Goal: Task Accomplishment & Management: Use online tool/utility

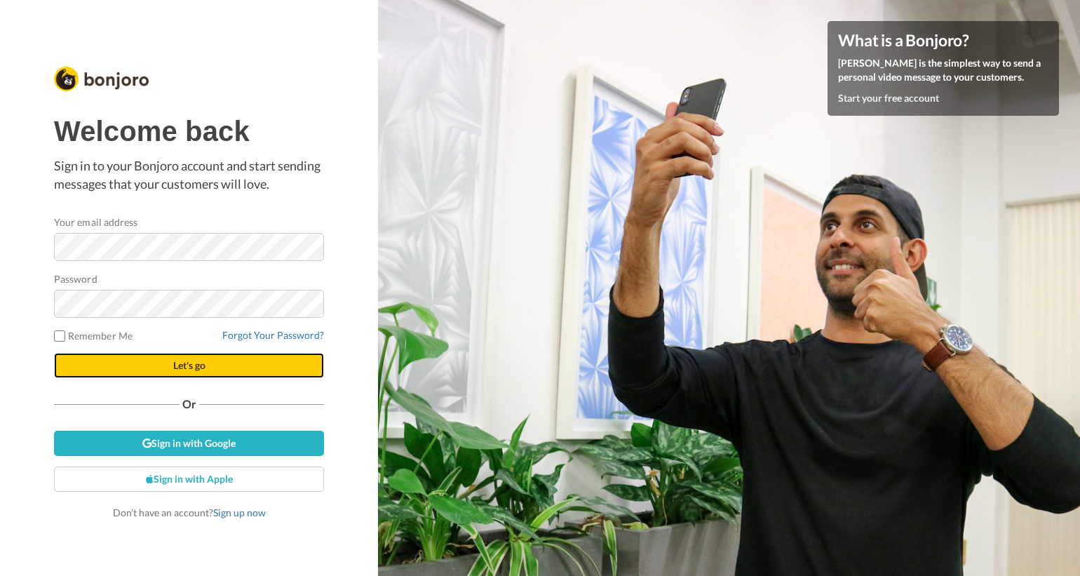
click at [227, 367] on button "Let's go" at bounding box center [189, 365] width 270 height 25
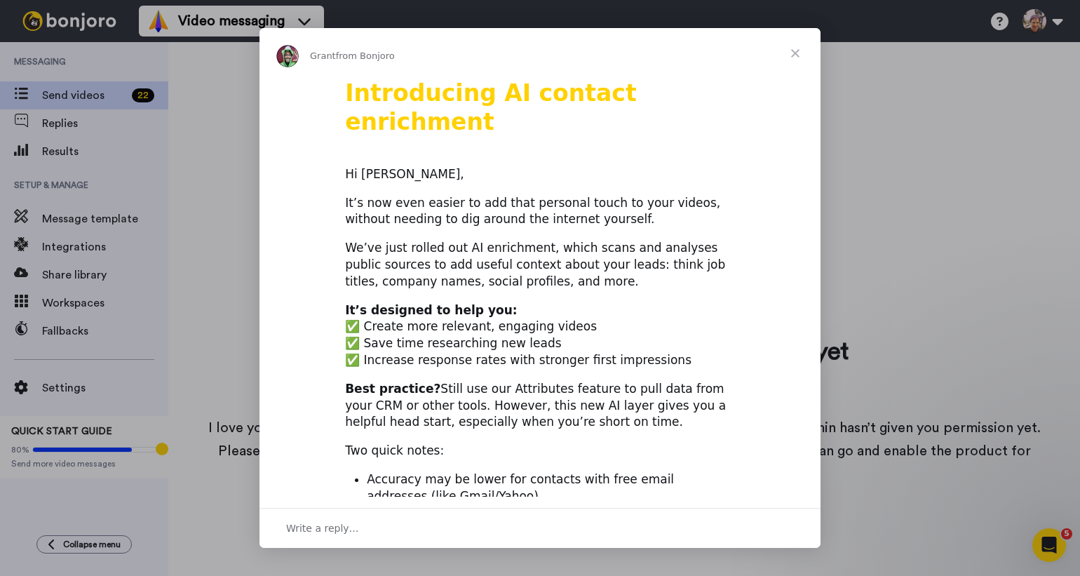
click at [798, 52] on span "Close" at bounding box center [795, 53] width 50 height 50
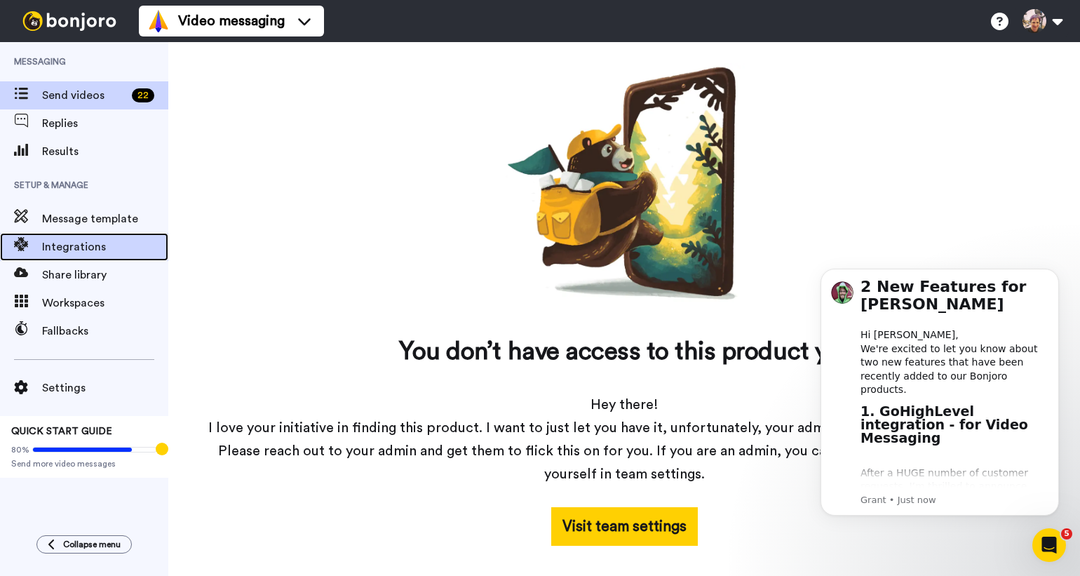
click at [112, 255] on span "Integrations" at bounding box center [105, 246] width 126 height 17
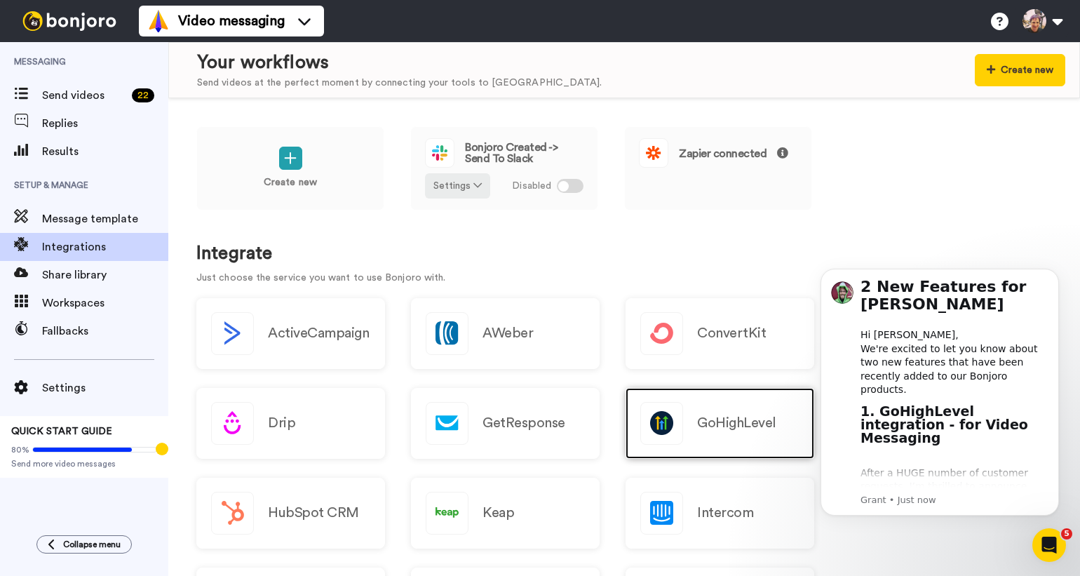
click at [715, 410] on div "GoHighLevel" at bounding box center [720, 423] width 189 height 71
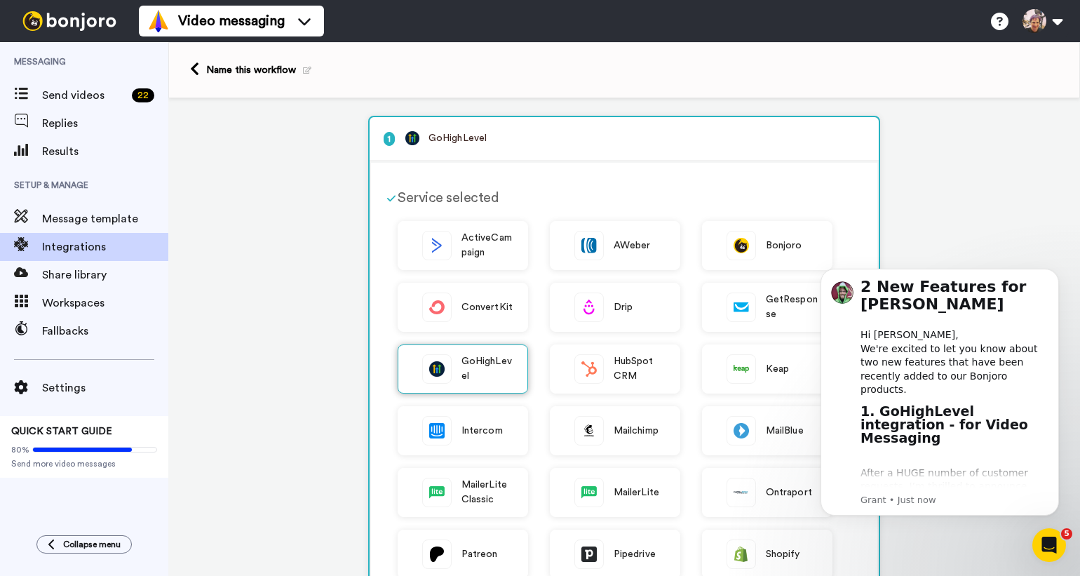
click at [445, 372] on img at bounding box center [437, 369] width 28 height 28
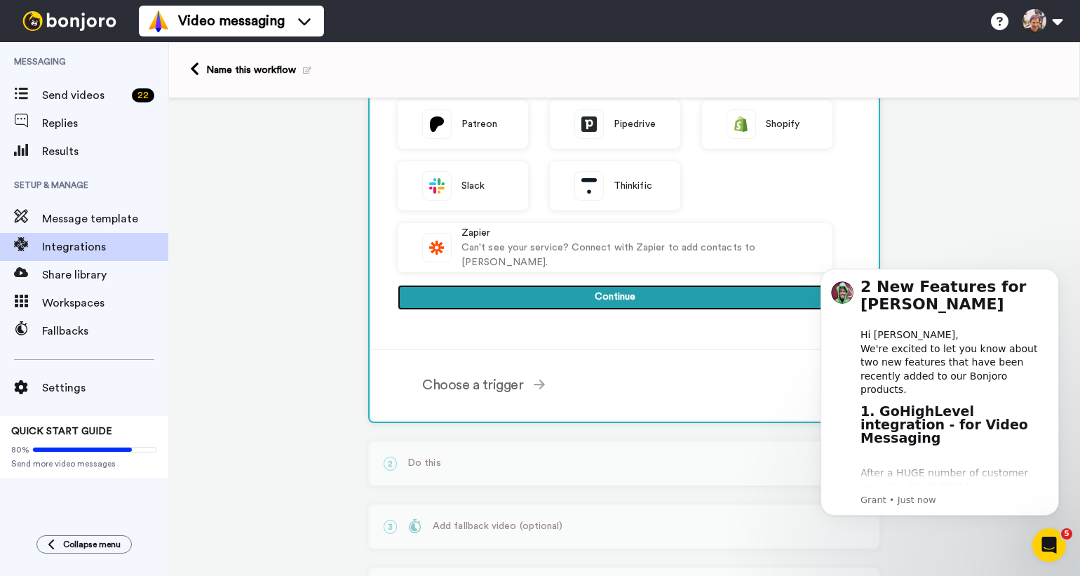
click at [582, 295] on button "Continue" at bounding box center [615, 297] width 435 height 25
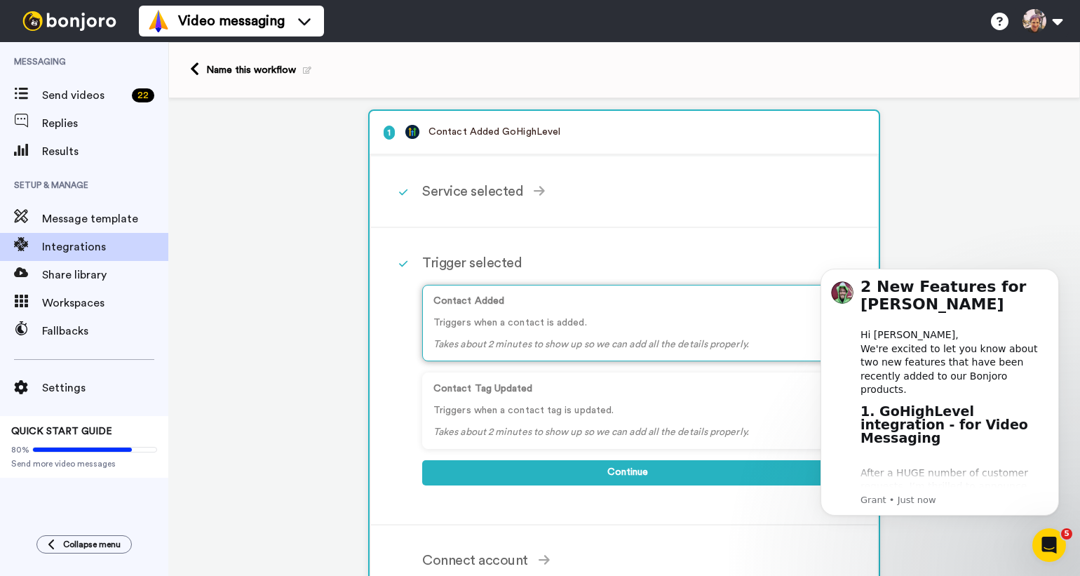
scroll to position [7, 0]
click at [594, 312] on div "Contact Added Triggers when a contact is added. Takes about 2 minutes to show u…" at bounding box center [627, 322] width 410 height 76
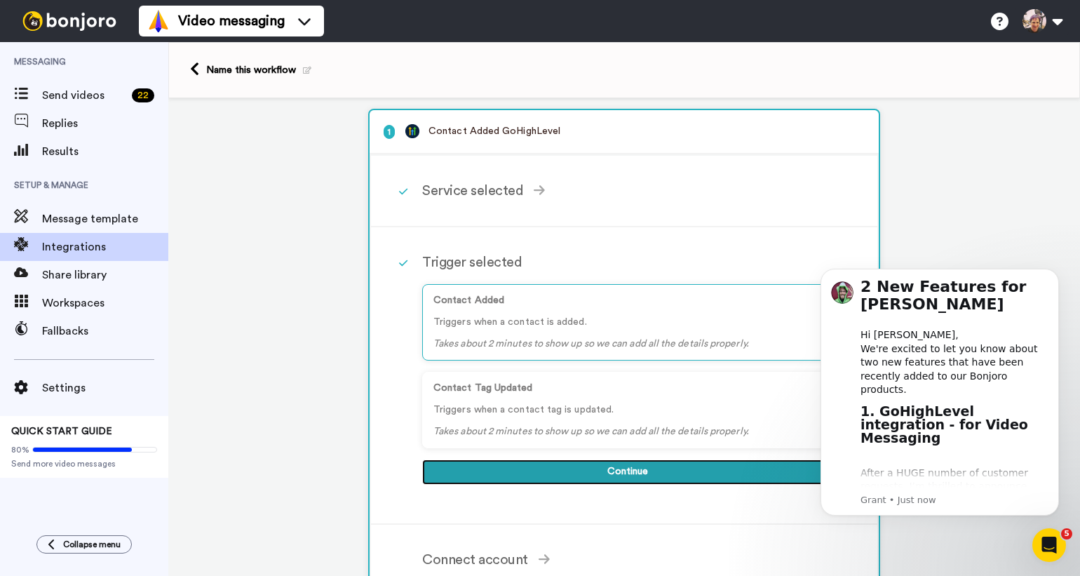
click at [700, 472] on button "Continue" at bounding box center [627, 471] width 410 height 25
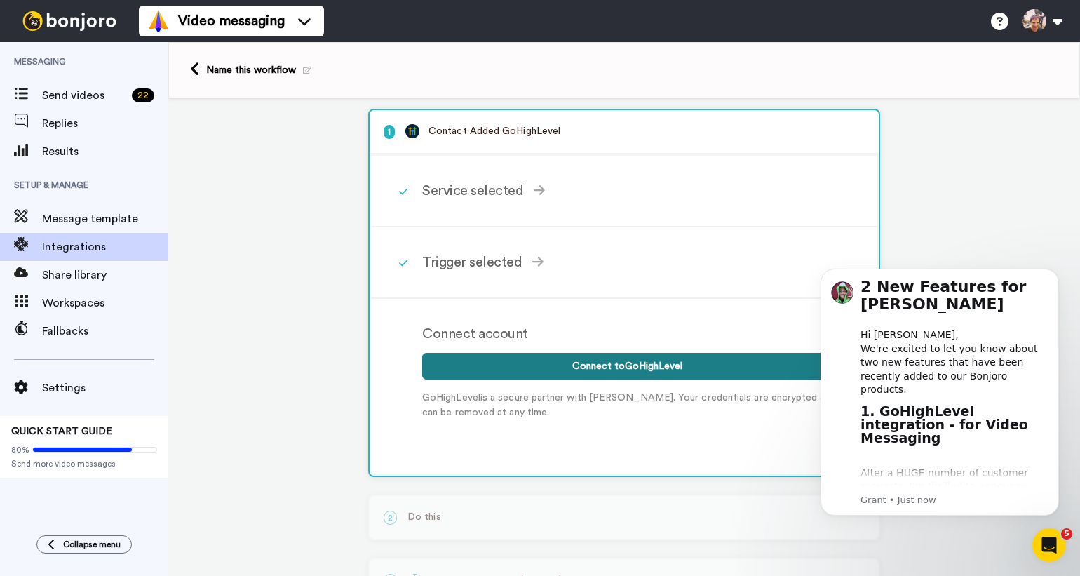
click at [615, 370] on button "Connect to GoHighLevel" at bounding box center [627, 366] width 410 height 27
click at [675, 368] on button "Connect to GoHighLevel" at bounding box center [627, 366] width 410 height 27
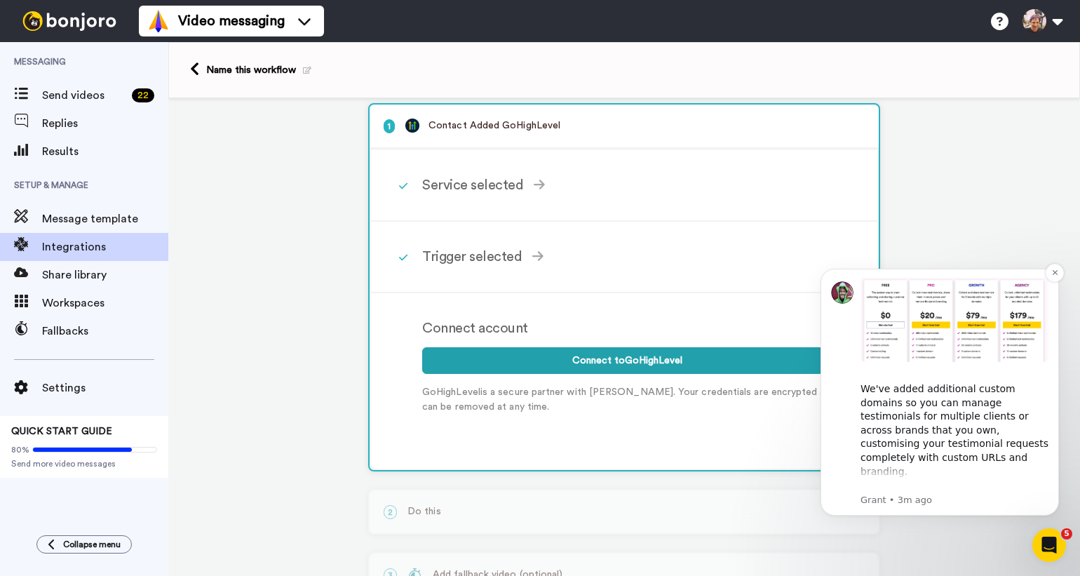
scroll to position [567, 0]
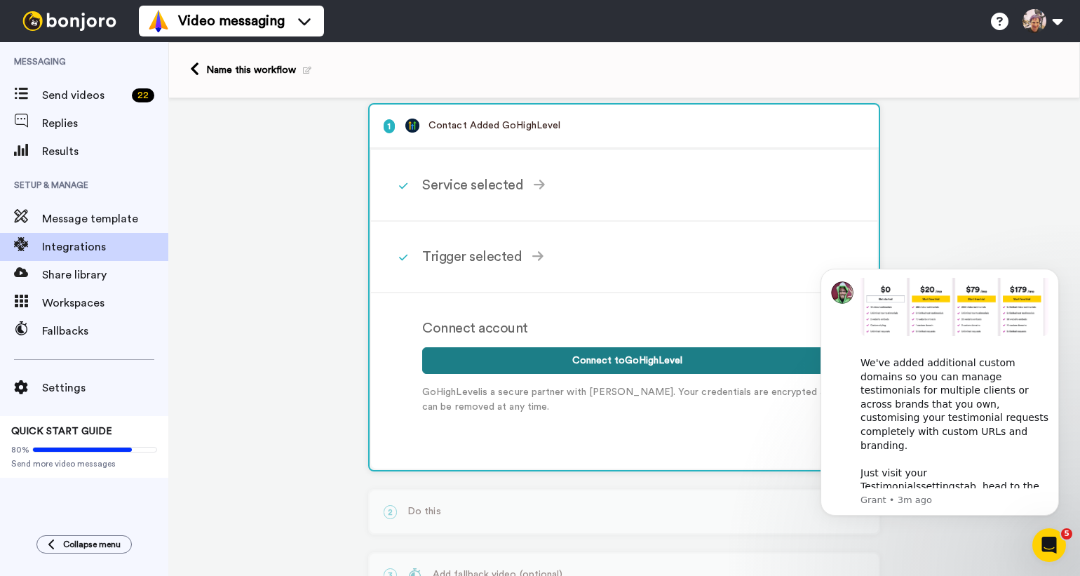
click at [674, 360] on button "Connect to GoHighLevel" at bounding box center [627, 360] width 410 height 27
click at [607, 361] on button "Connect to GoHighLevel" at bounding box center [627, 360] width 410 height 27
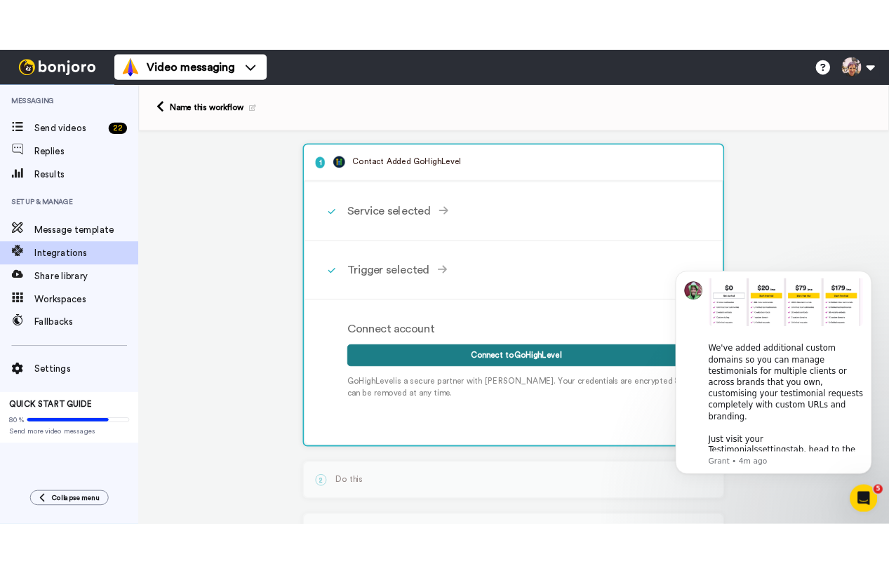
scroll to position [1, 0]
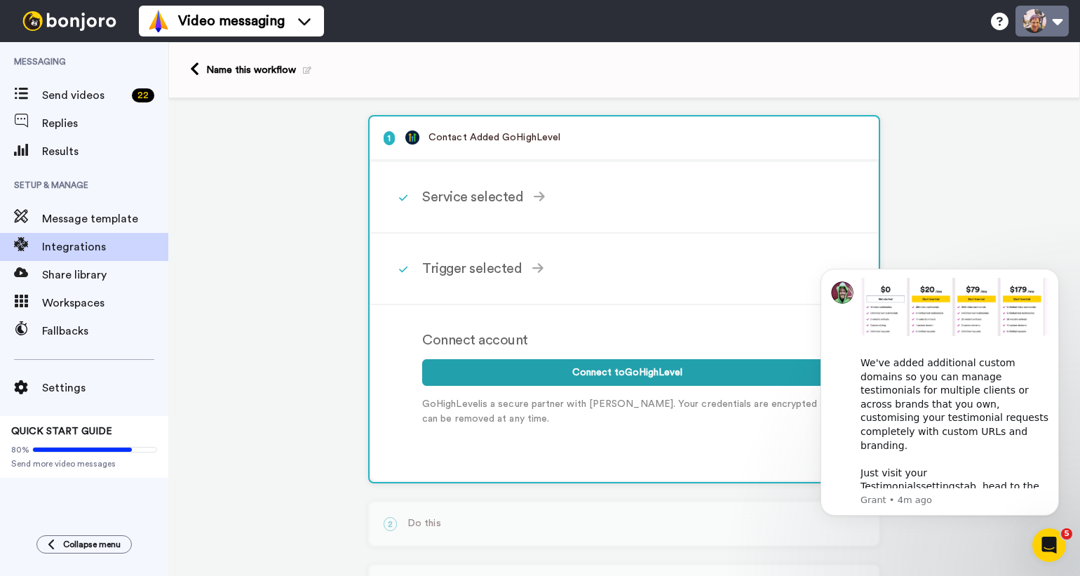
click at [1057, 24] on button at bounding box center [1042, 21] width 53 height 31
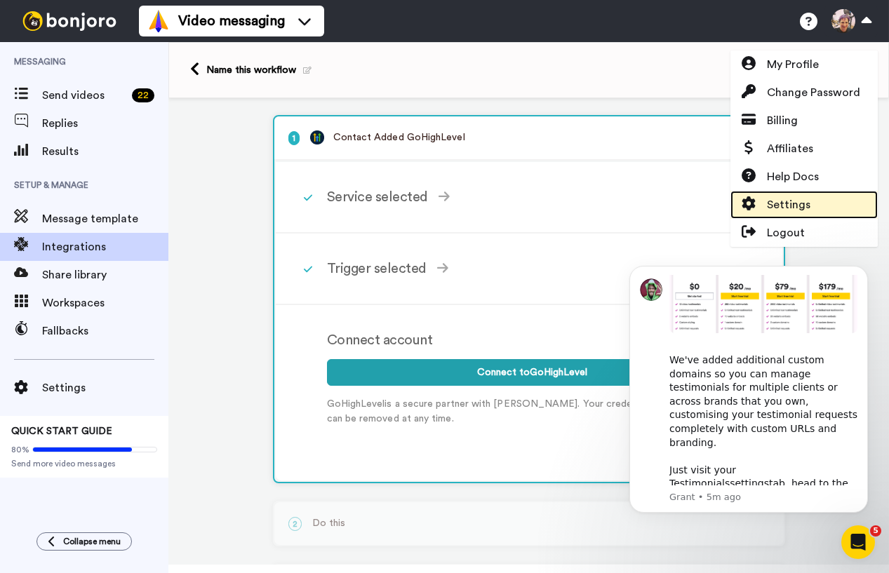
click at [788, 198] on span "Settings" at bounding box center [788, 204] width 43 height 17
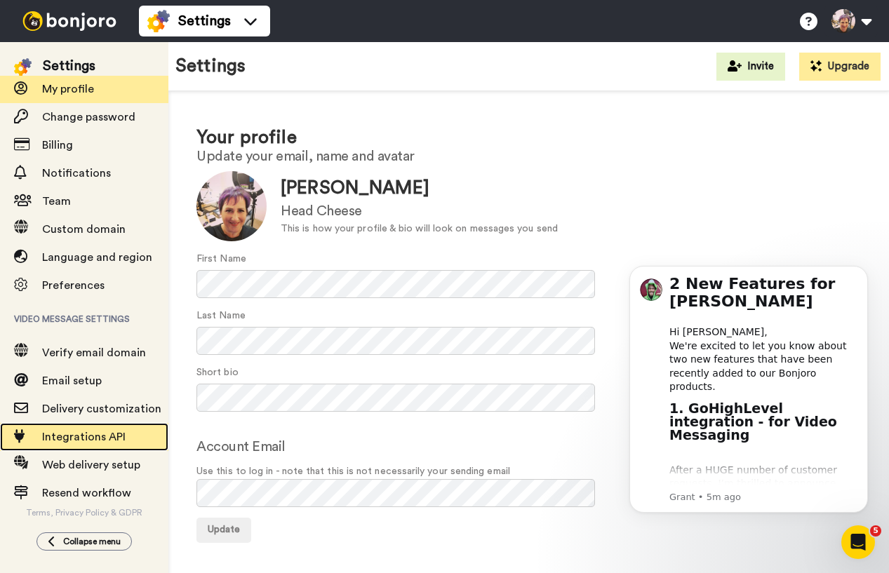
click at [93, 431] on span "Integrations API" at bounding box center [83, 436] width 83 height 11
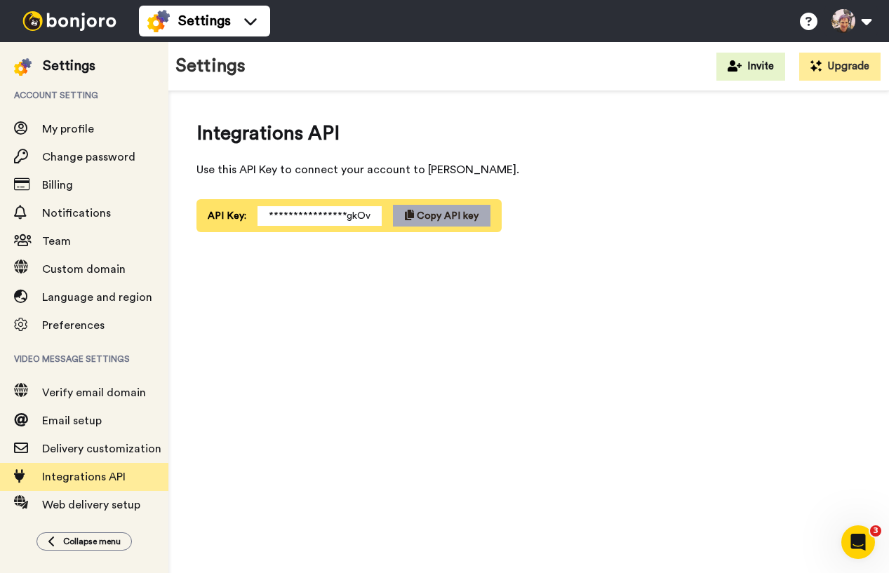
click at [450, 218] on span "Copy API key" at bounding box center [448, 216] width 62 height 10
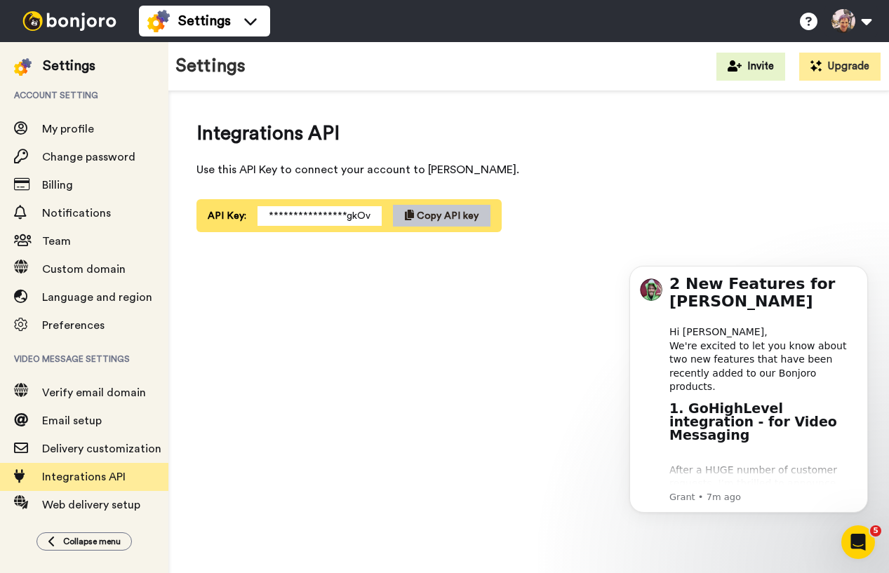
click at [80, 16] on img at bounding box center [69, 21] width 105 height 20
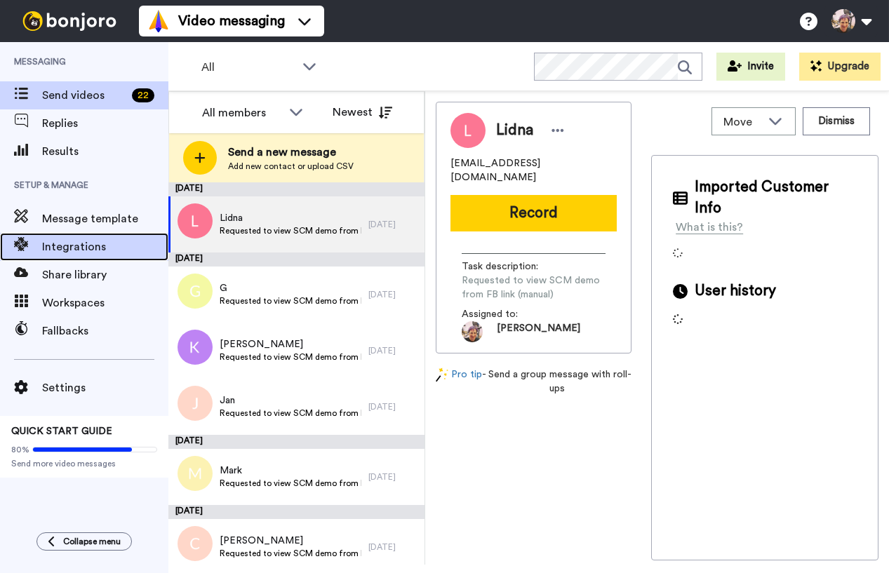
click at [92, 247] on span "Integrations" at bounding box center [105, 246] width 126 height 17
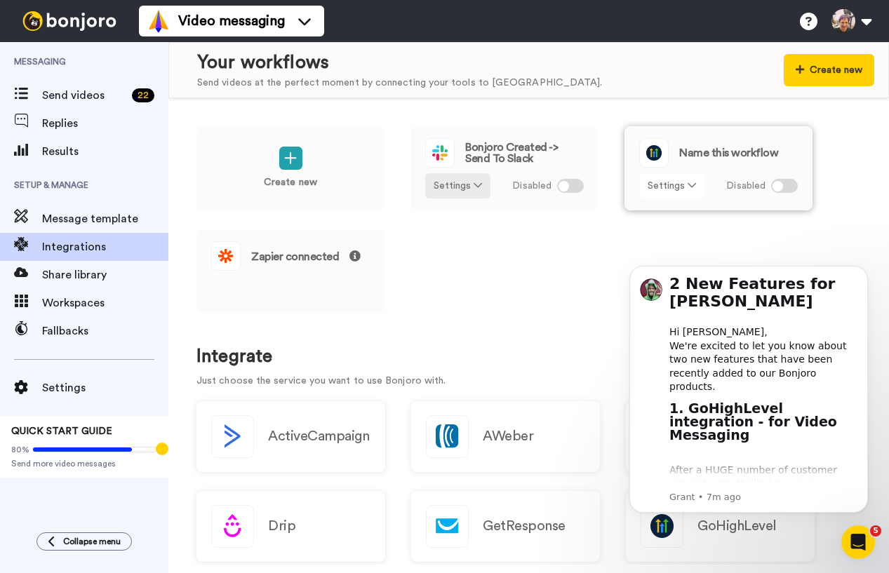
click at [696, 189] on button "Settings" at bounding box center [671, 185] width 65 height 25
click at [666, 214] on span "Edit" at bounding box center [661, 214] width 19 height 11
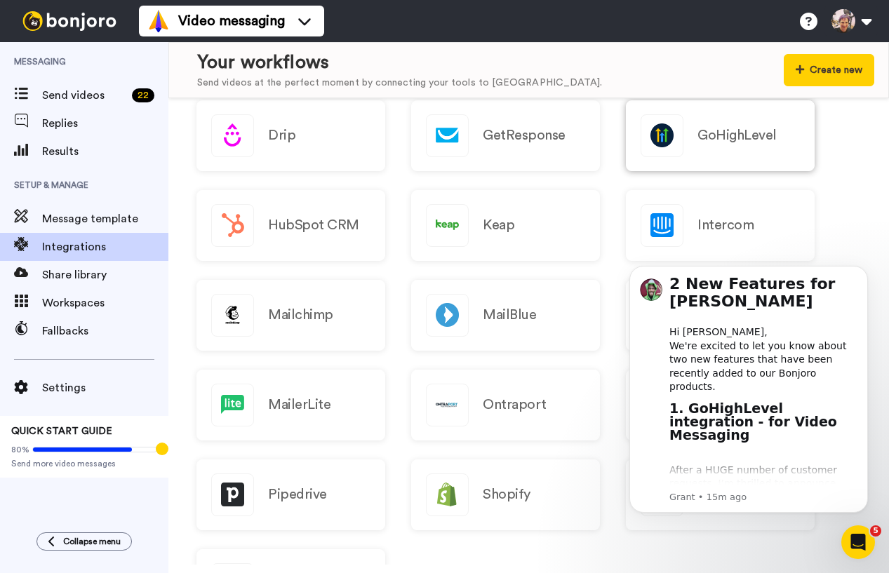
scroll to position [288, 0]
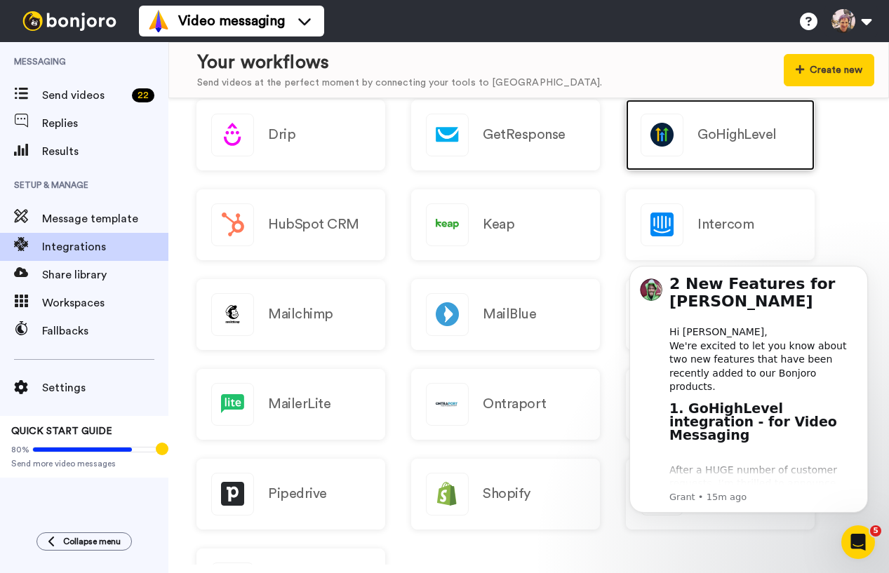
click at [761, 158] on div "GoHighLevel" at bounding box center [720, 135] width 189 height 71
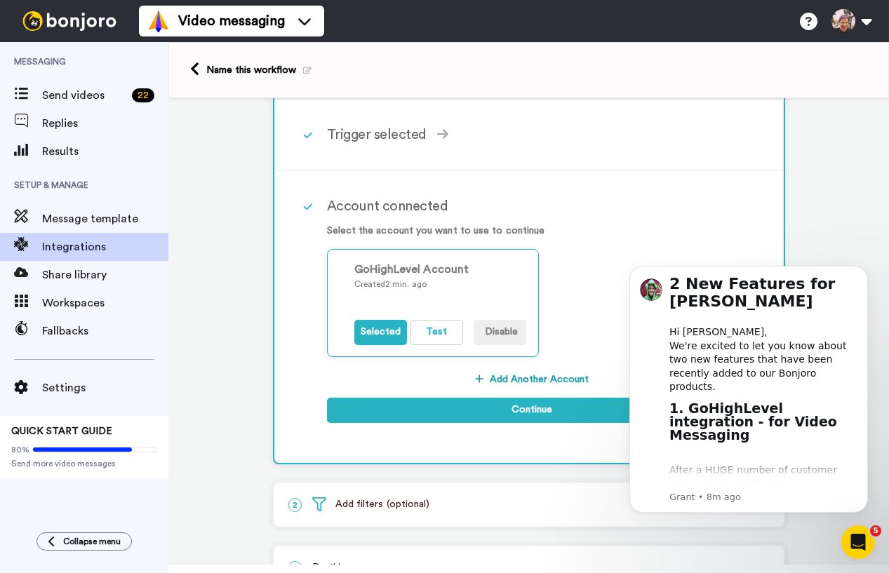
scroll to position [130, 0]
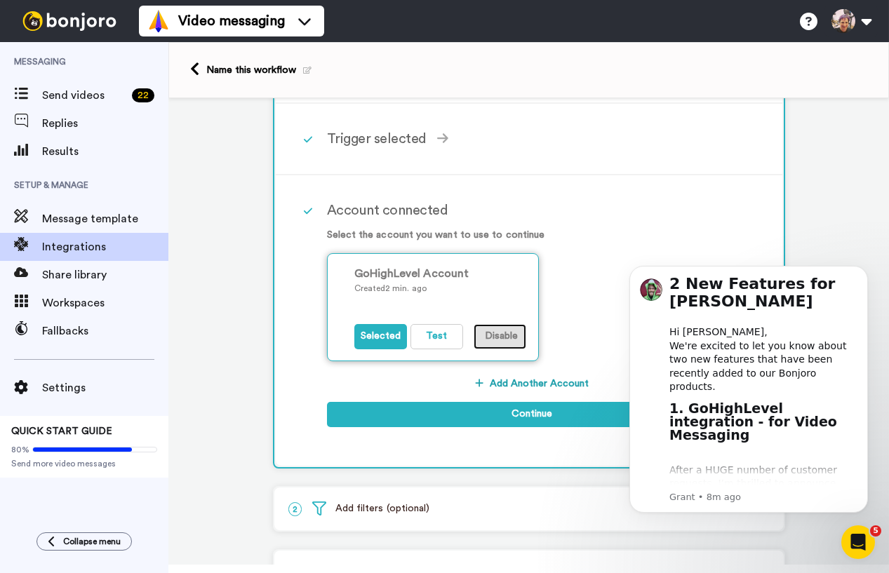
click at [494, 336] on button "Disable" at bounding box center [499, 336] width 53 height 25
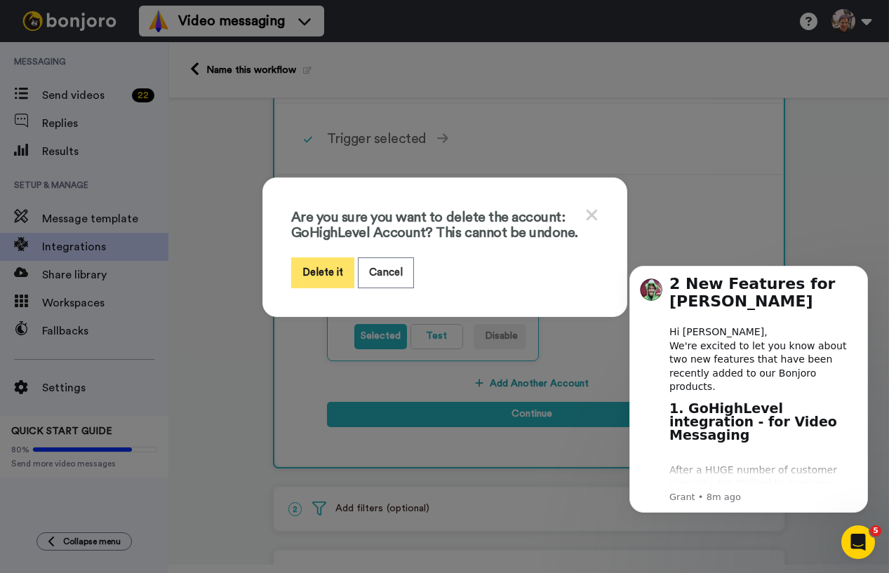
click at [326, 275] on button "Delete it" at bounding box center [322, 272] width 63 height 30
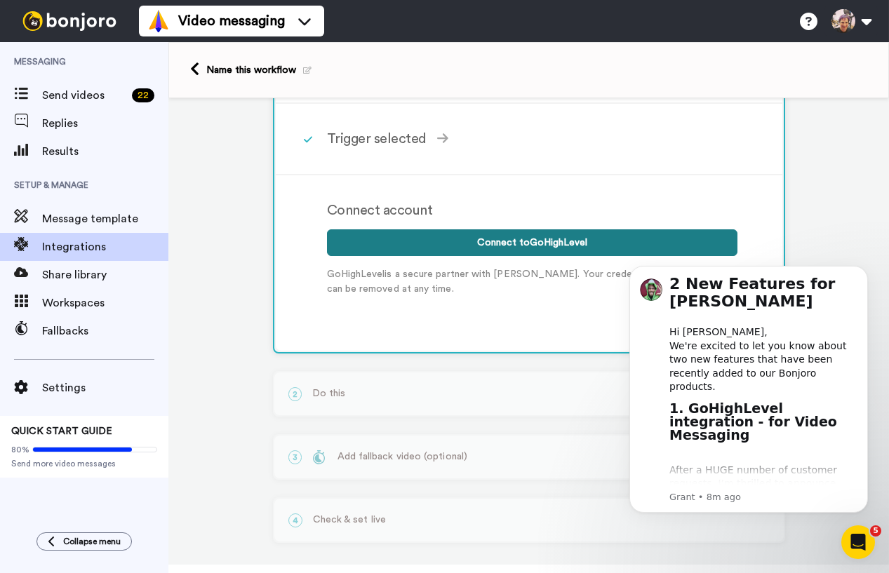
click at [593, 247] on button "Connect to GoHighLevel" at bounding box center [532, 242] width 410 height 27
click at [562, 250] on button "Connect to GoHighLevel" at bounding box center [532, 242] width 410 height 27
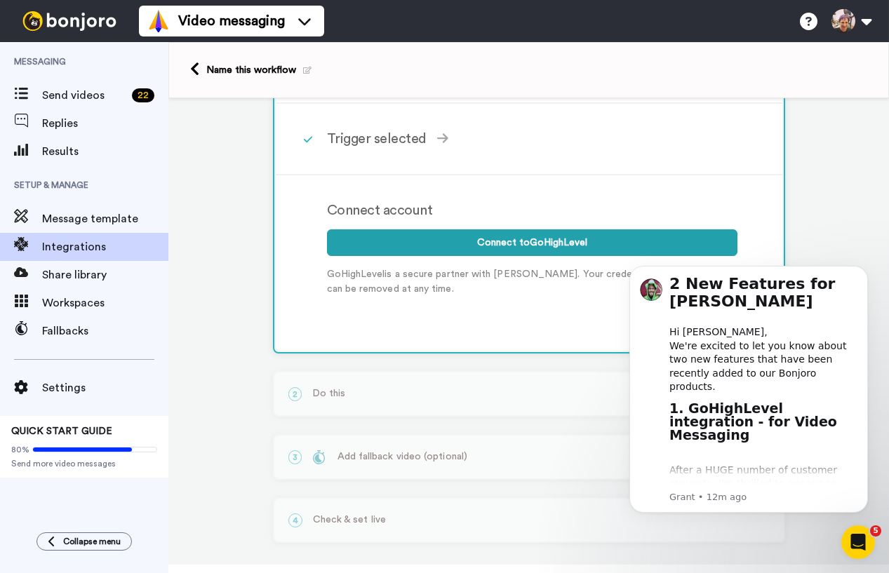
click html "2 New Features for Bonjoro Hi Jennifer, We're excited to let you know about two…"
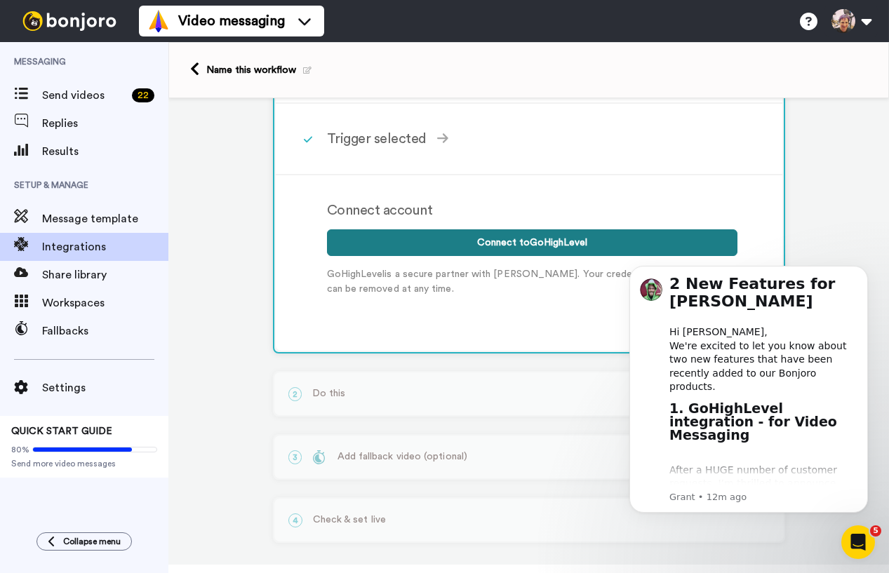
click at [524, 248] on button "Connect to GoHighLevel" at bounding box center [532, 242] width 410 height 27
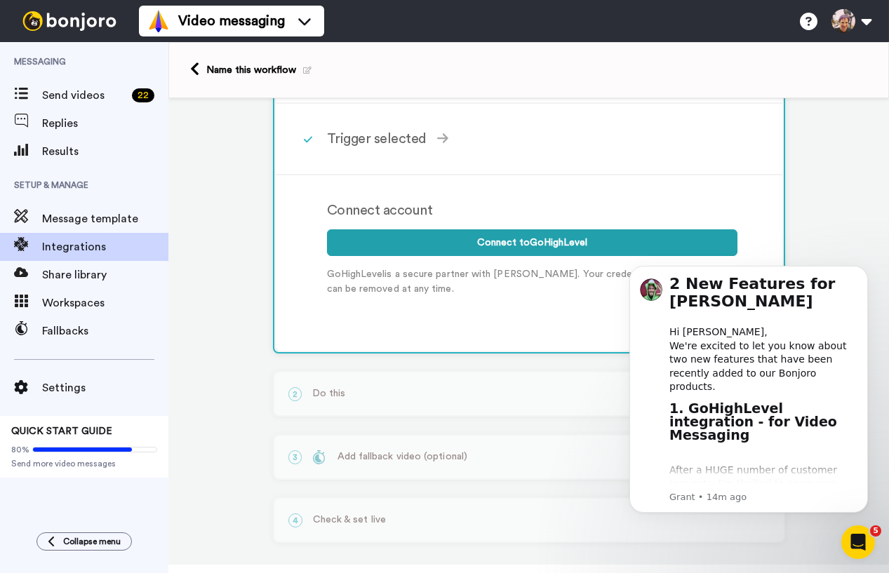
scroll to position [0, 0]
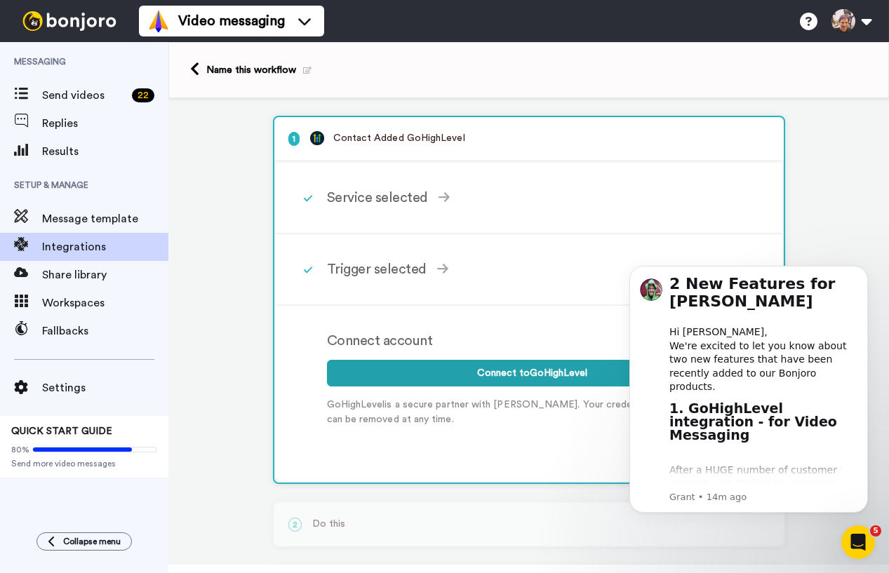
drag, startPoint x: 220, startPoint y: 70, endPoint x: 203, endPoint y: 72, distance: 17.7
click at [220, 70] on div "Name this workflow" at bounding box center [258, 70] width 105 height 14
click at [195, 72] on icon at bounding box center [194, 69] width 9 height 15
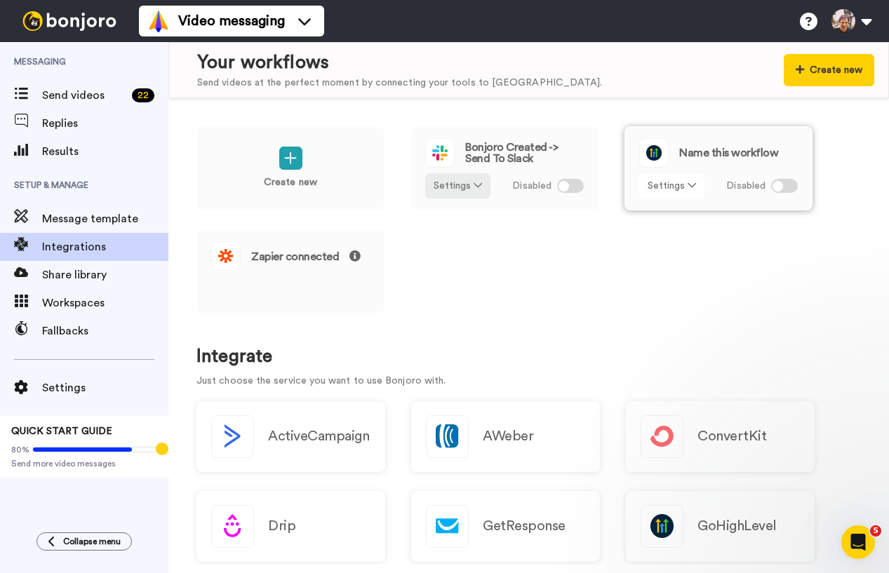
click at [699, 190] on button "Settings" at bounding box center [671, 185] width 65 height 25
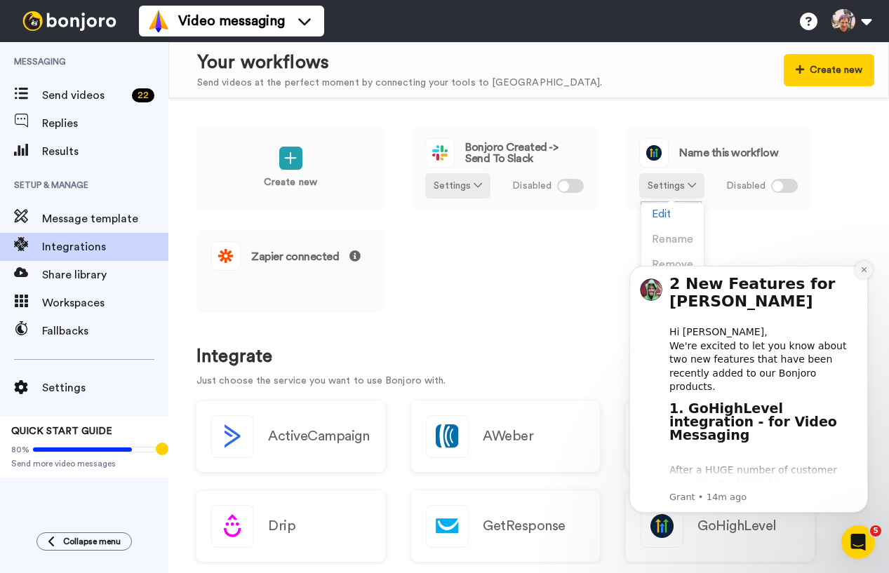
click at [863, 270] on icon "Dismiss notification" at bounding box center [863, 269] width 5 height 5
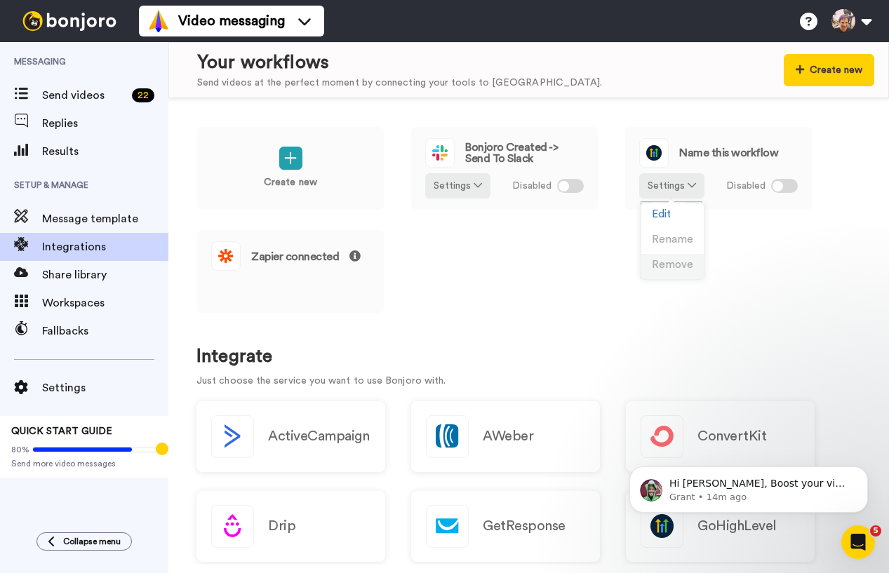
click at [654, 262] on span "Remove" at bounding box center [672, 265] width 41 height 11
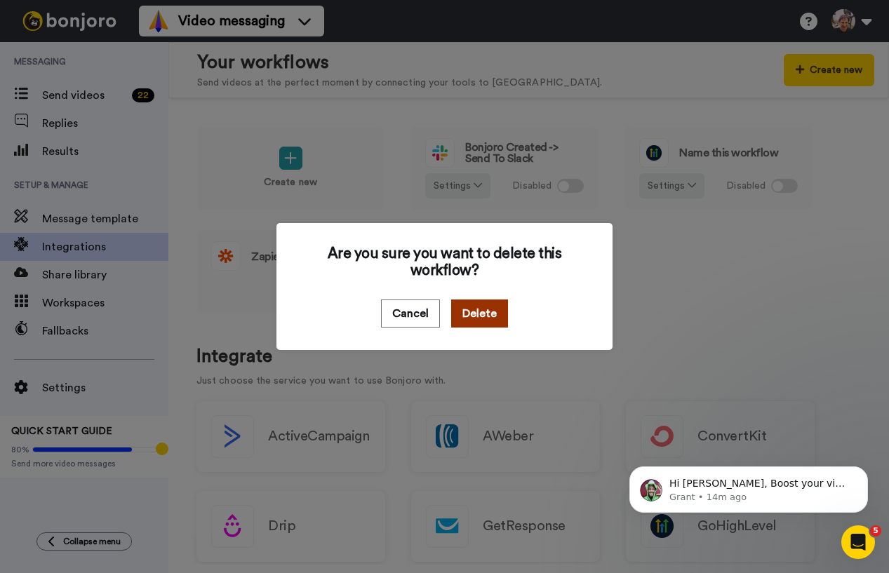
click at [476, 315] on button "Delete" at bounding box center [479, 313] width 57 height 28
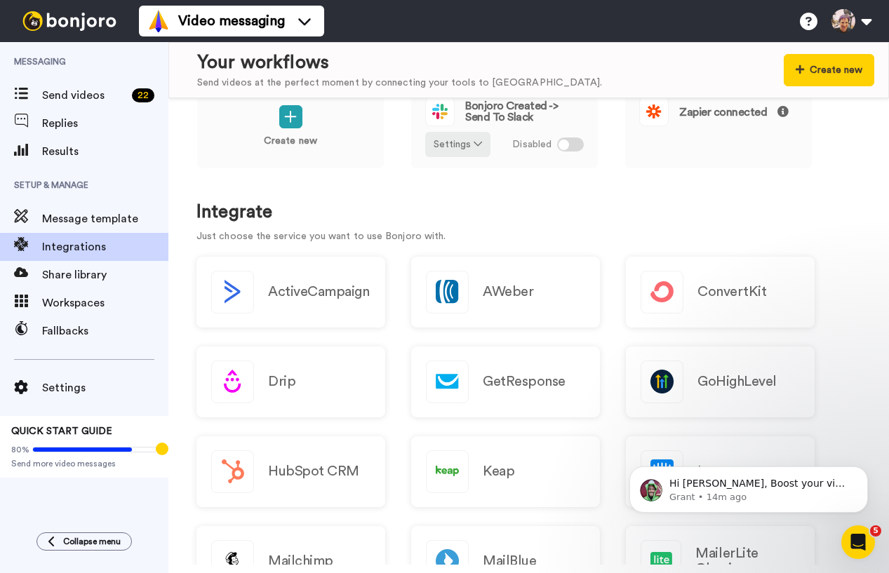
scroll to position [48, 0]
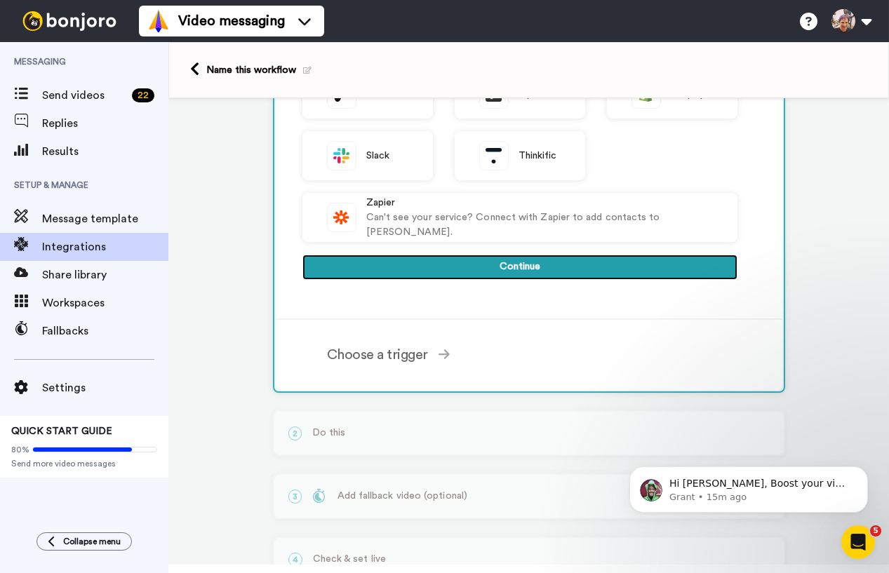
click at [600, 258] on button "Continue" at bounding box center [519, 267] width 435 height 25
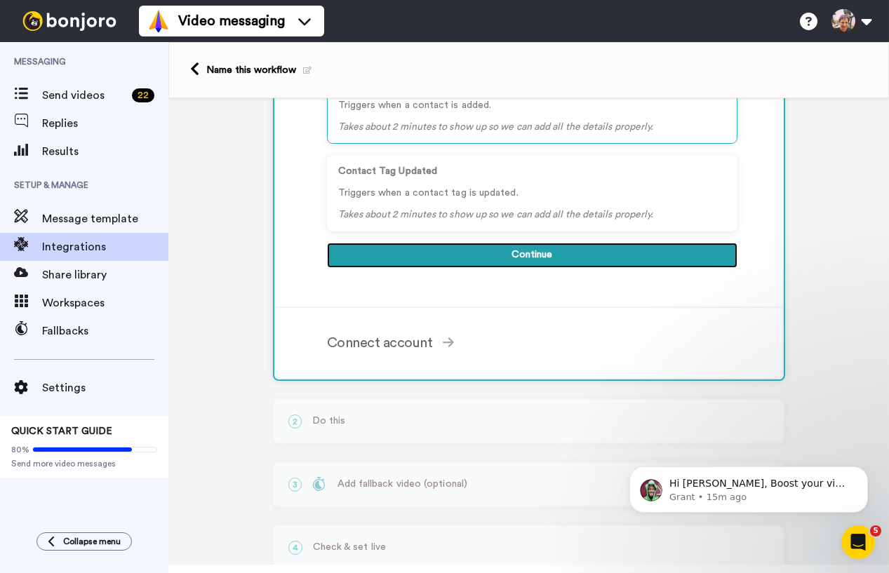
click at [600, 258] on button "Continue" at bounding box center [532, 255] width 410 height 25
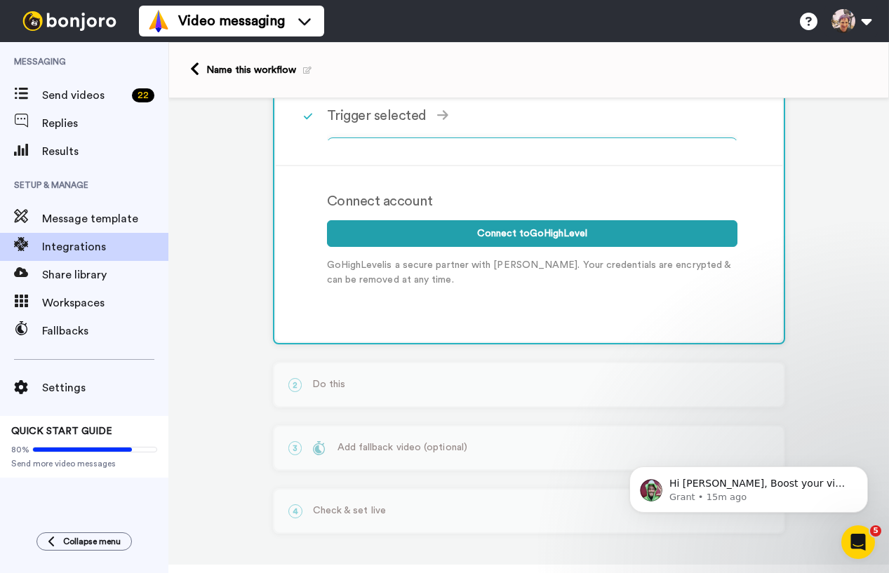
scroll to position [146, 0]
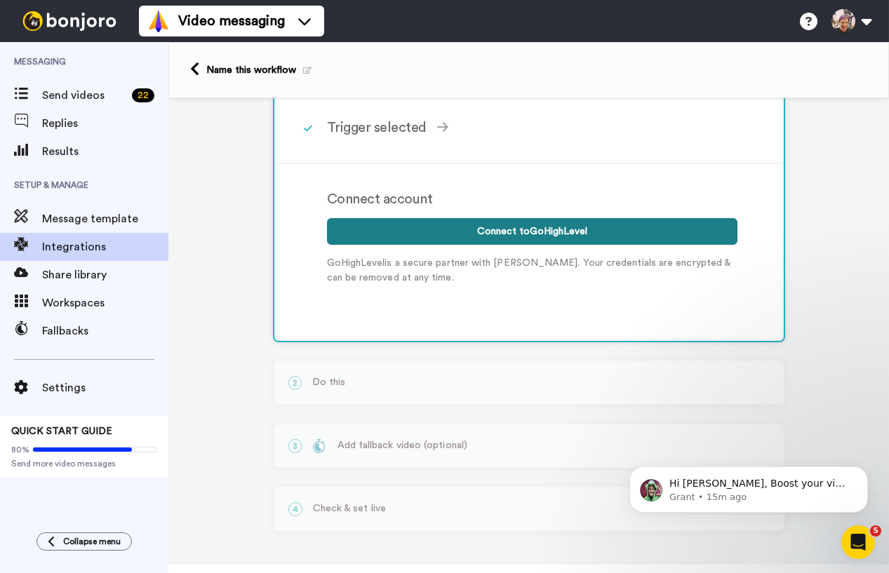
click at [607, 235] on button "Connect to GoHighLevel" at bounding box center [532, 231] width 410 height 27
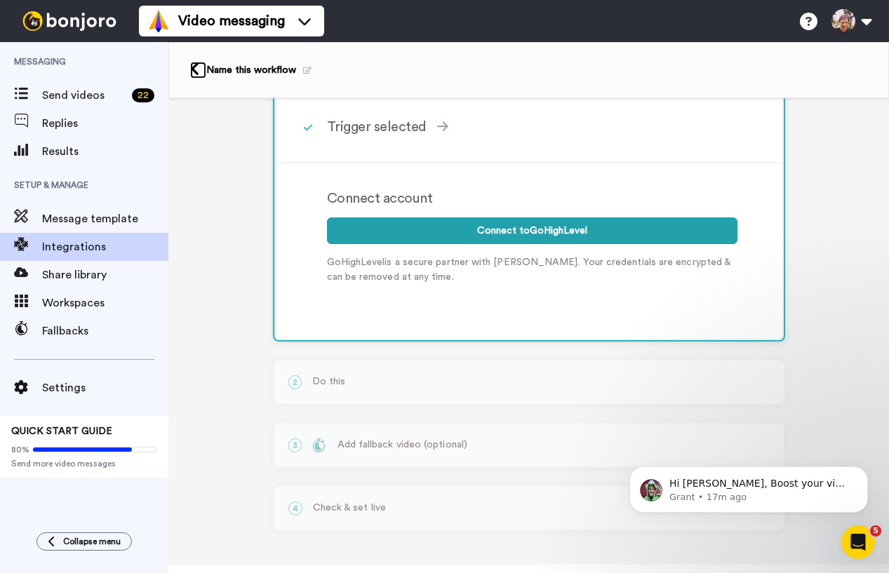
click at [193, 70] on icon at bounding box center [194, 69] width 9 height 15
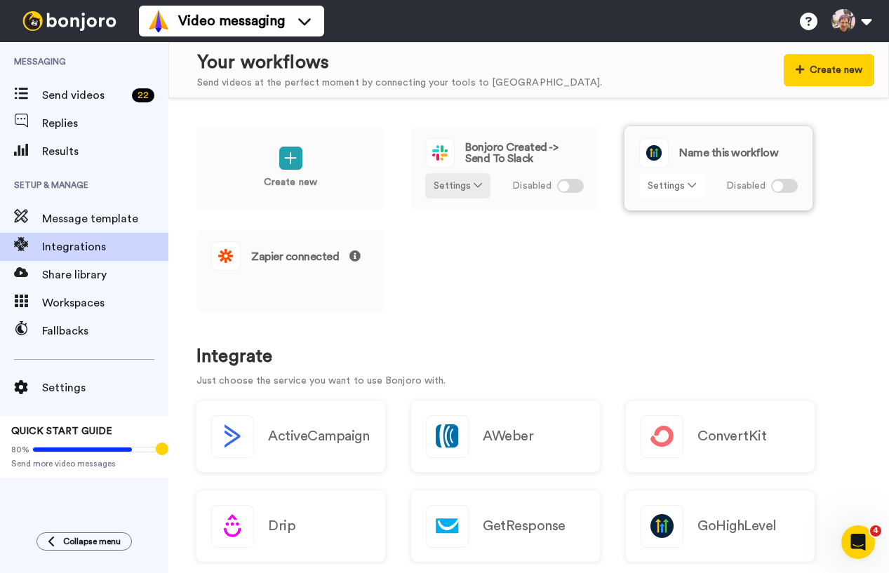
click at [685, 184] on button "Settings" at bounding box center [671, 185] width 65 height 25
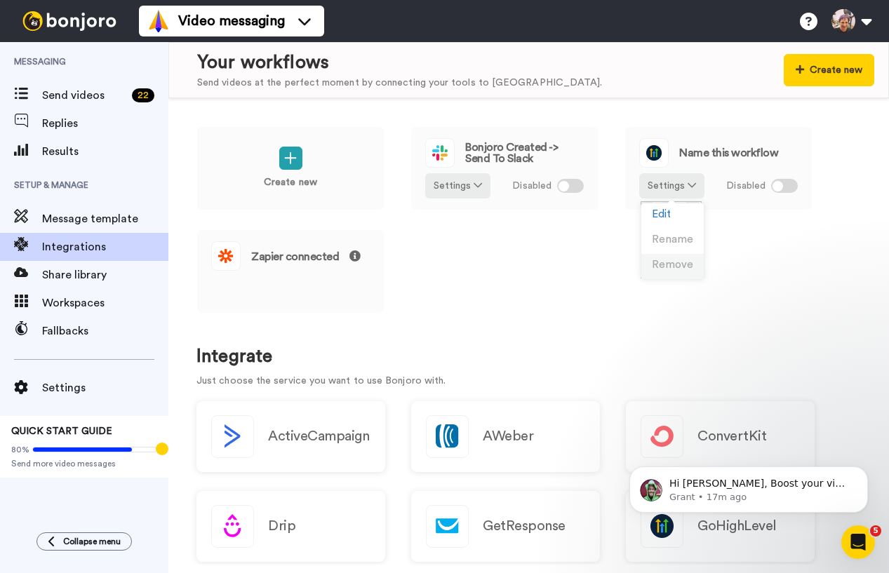
click at [668, 269] on span "Remove" at bounding box center [672, 265] width 41 height 11
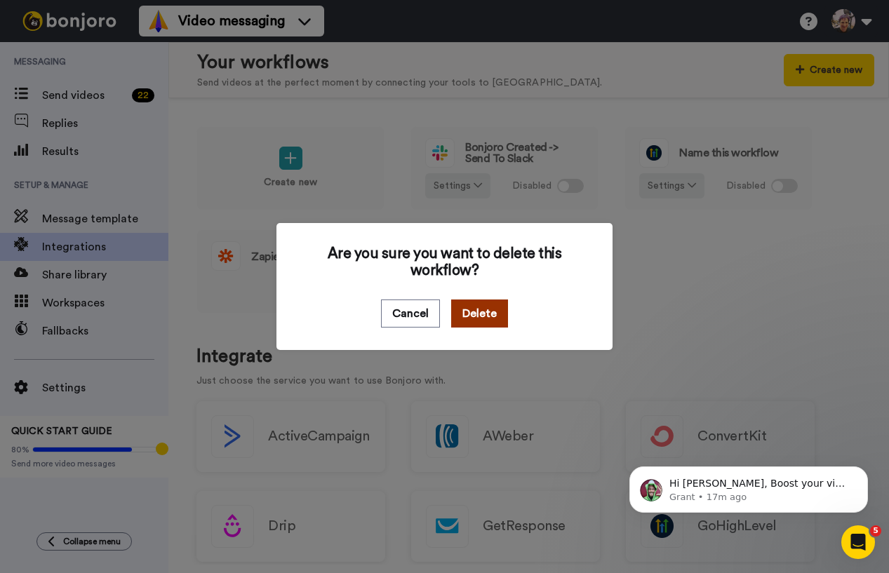
click at [484, 316] on button "Delete" at bounding box center [479, 313] width 57 height 28
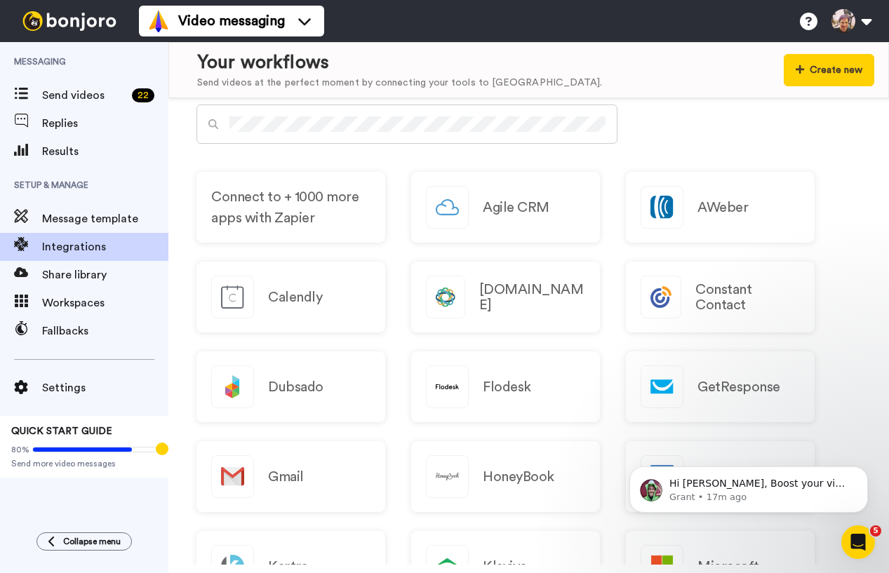
scroll to position [910, 0]
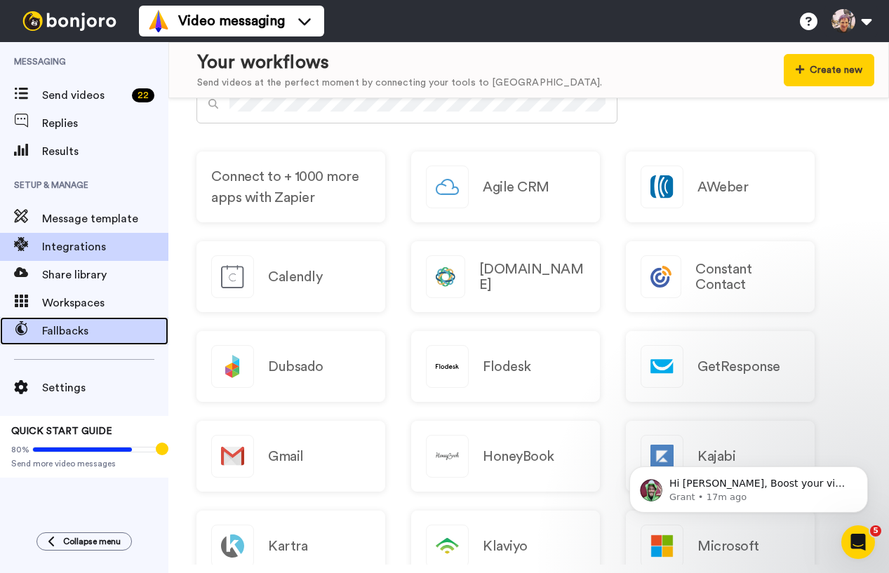
click at [119, 330] on span "Fallbacks" at bounding box center [105, 331] width 126 height 17
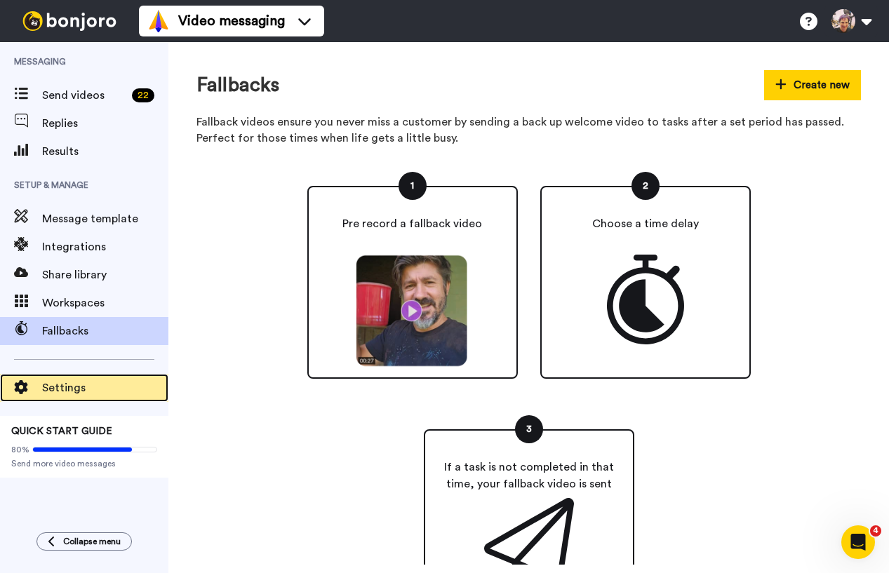
click at [72, 376] on div "Settings" at bounding box center [84, 388] width 168 height 28
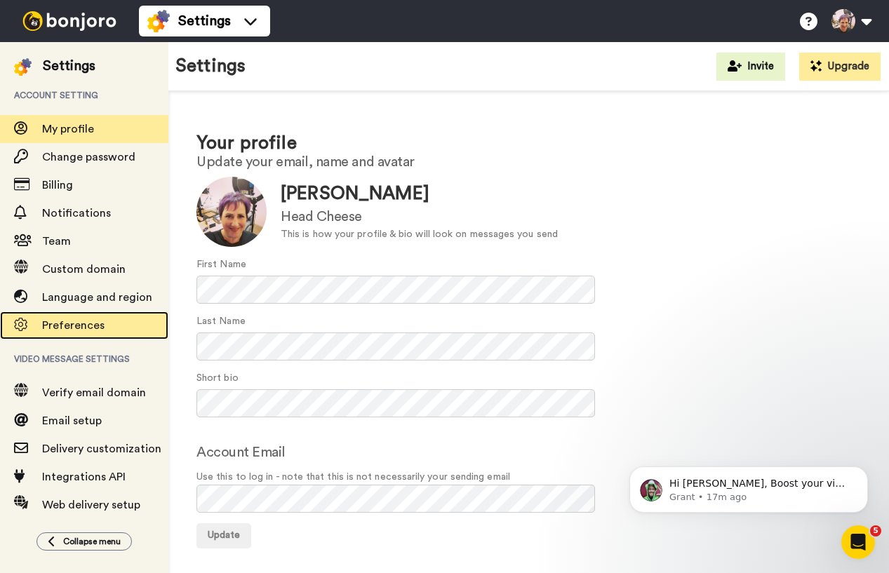
click at [95, 331] on span "Preferences" at bounding box center [73, 325] width 62 height 11
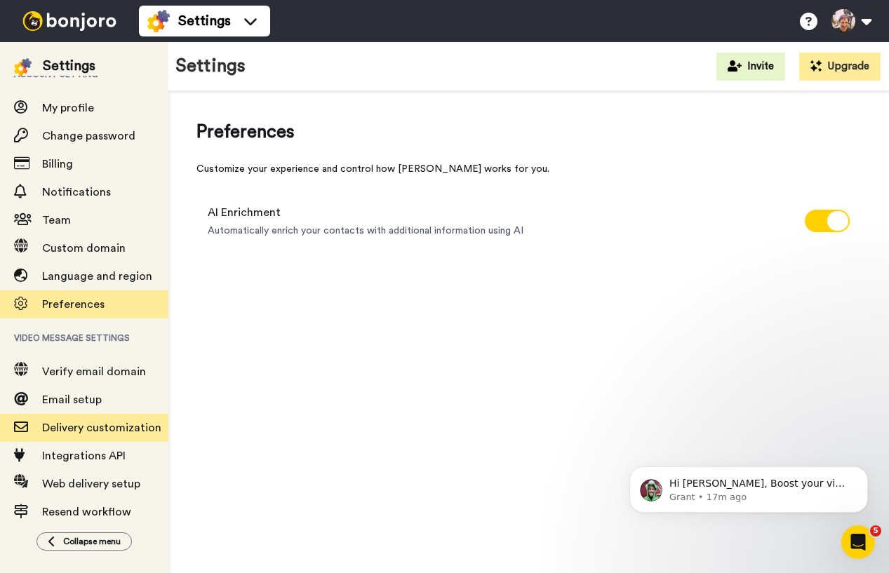
scroll to position [49, 0]
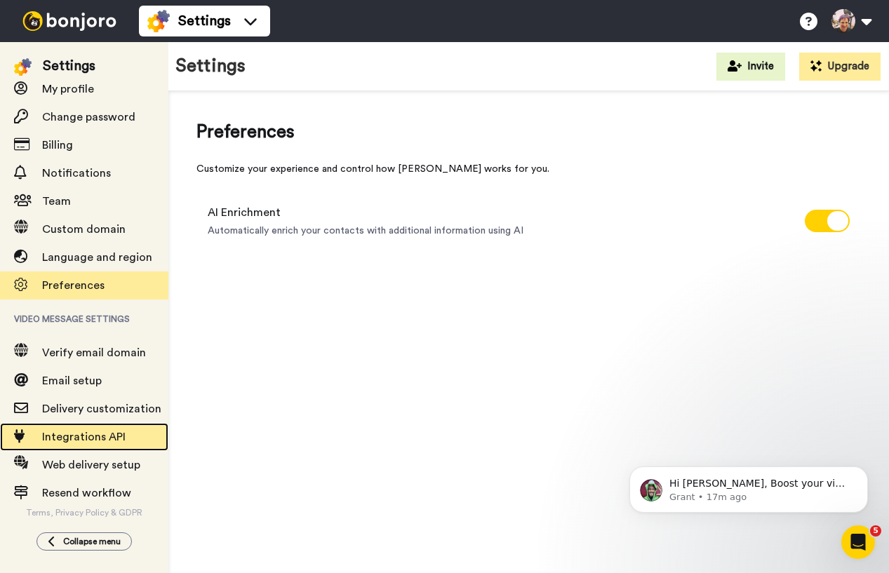
click at [94, 432] on span "Integrations API" at bounding box center [83, 436] width 83 height 11
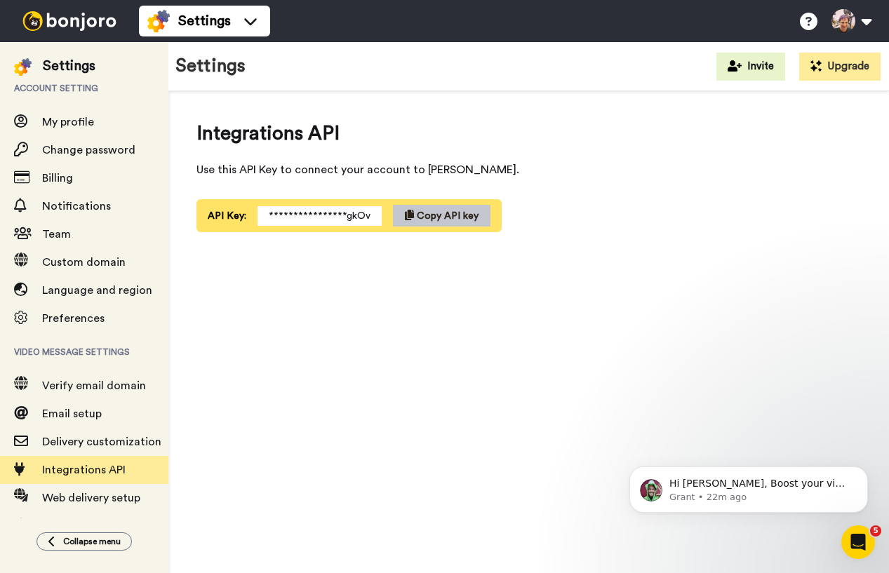
click at [93, 19] on img at bounding box center [69, 21] width 105 height 20
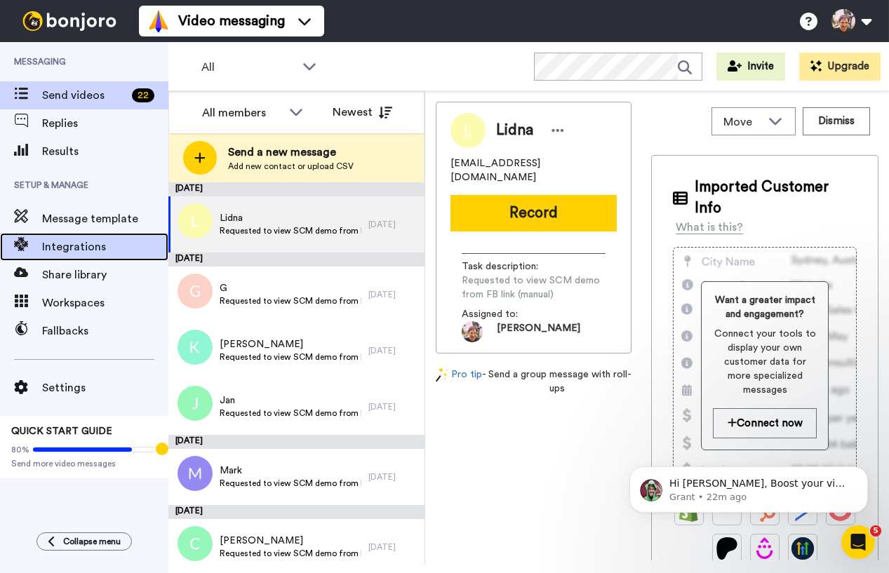
click at [97, 252] on span "Integrations" at bounding box center [105, 246] width 126 height 17
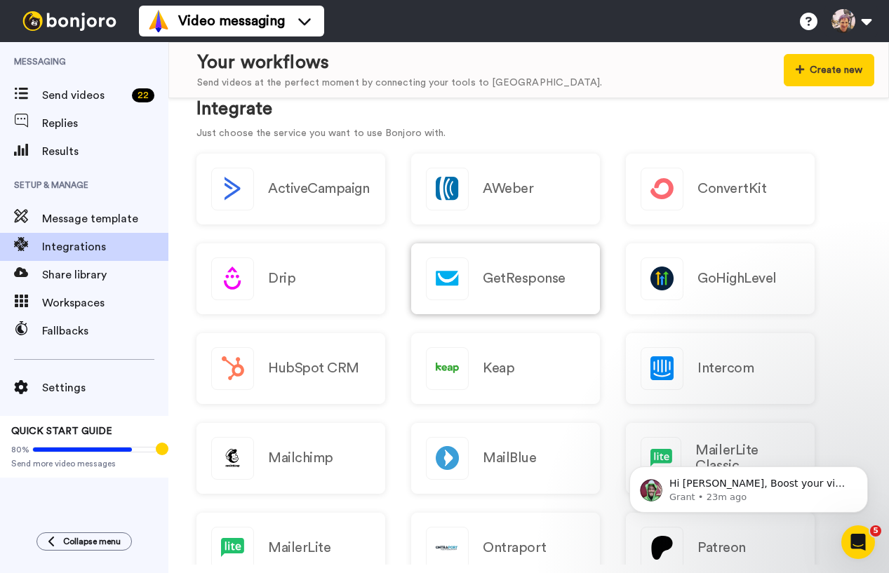
scroll to position [159, 0]
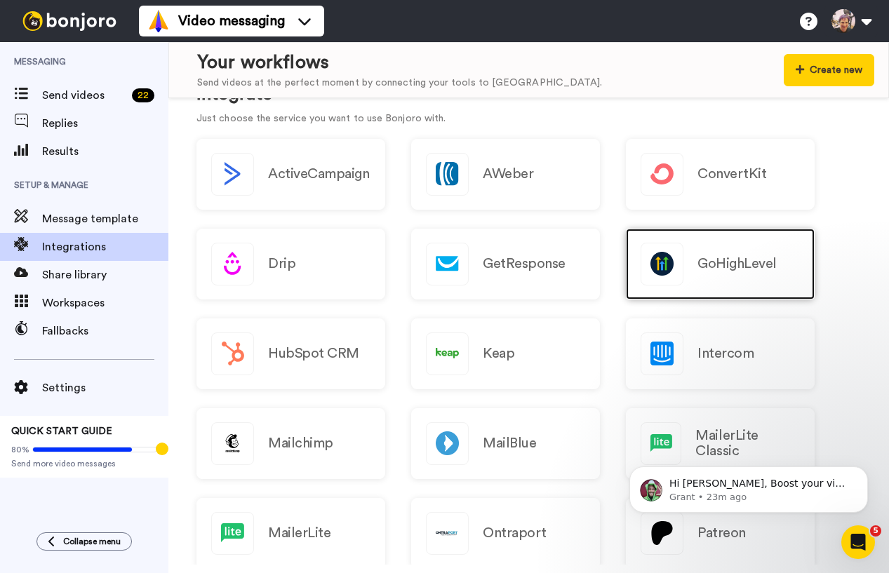
click at [743, 256] on h2 "GoHighLevel" at bounding box center [736, 263] width 79 height 15
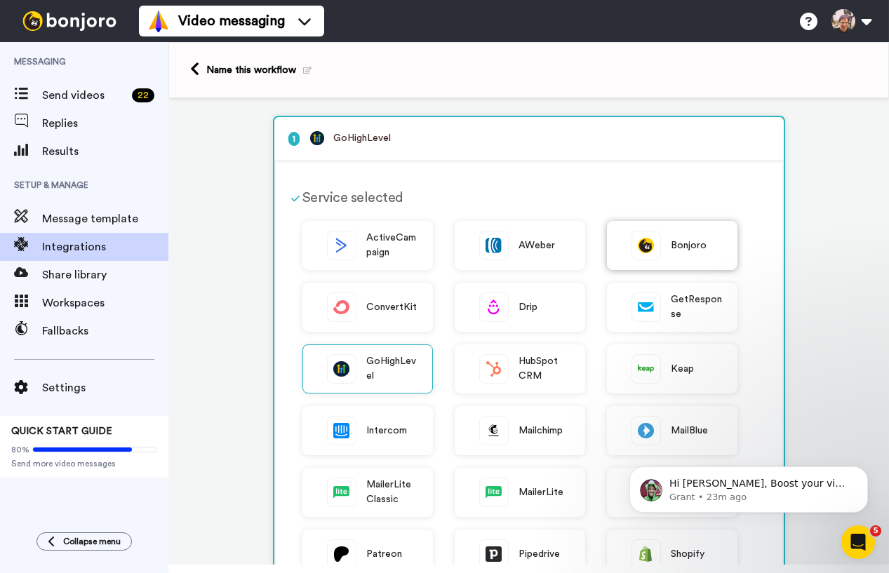
click at [694, 248] on span "Bonjoro" at bounding box center [689, 245] width 36 height 15
click at [379, 359] on span "GoHighLevel" at bounding box center [392, 368] width 52 height 29
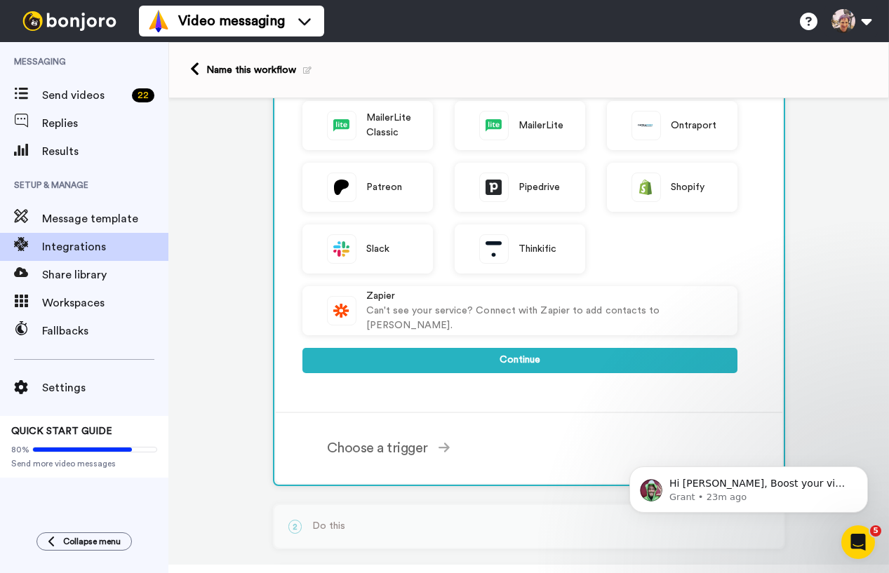
scroll to position [396, 0]
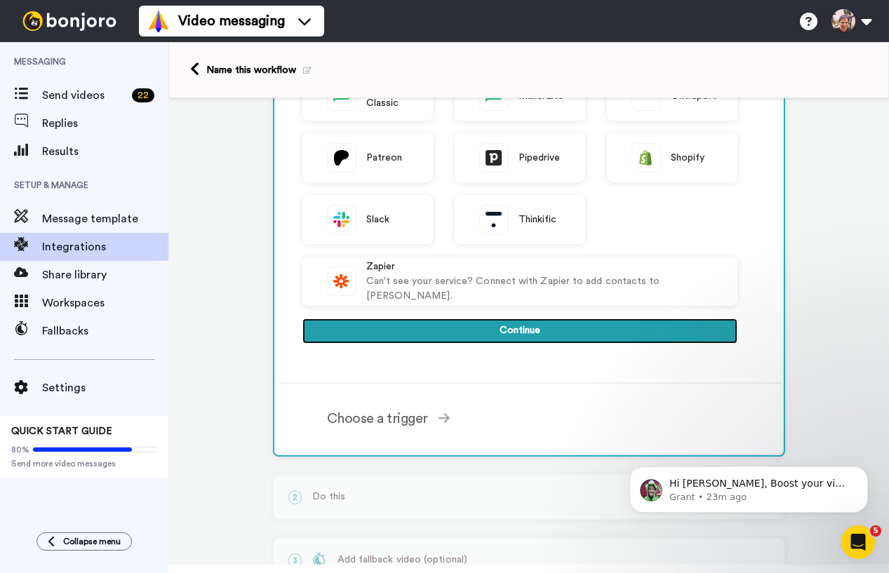
click at [478, 330] on button "Continue" at bounding box center [519, 330] width 435 height 25
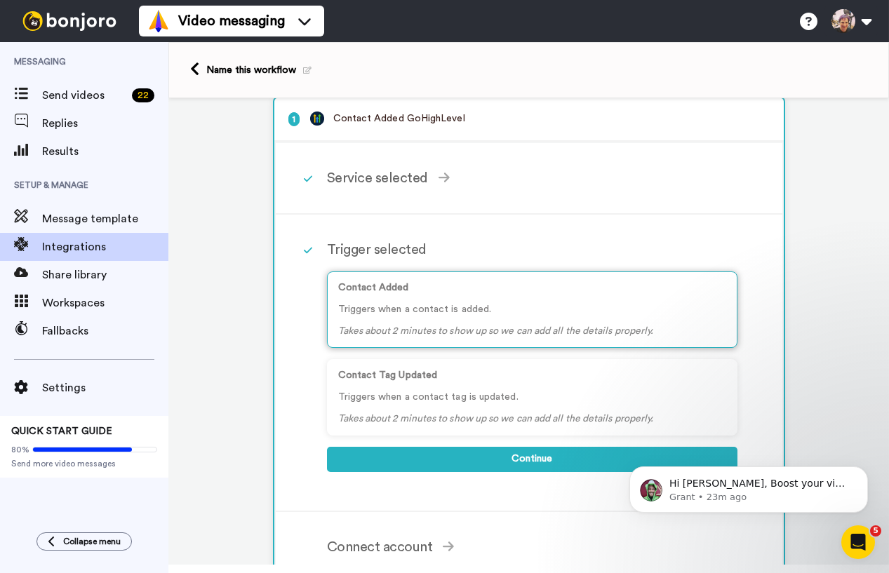
click at [478, 330] on icon "Takes about 2 minutes to show up so we can add all the details properly." at bounding box center [496, 331] width 316 height 10
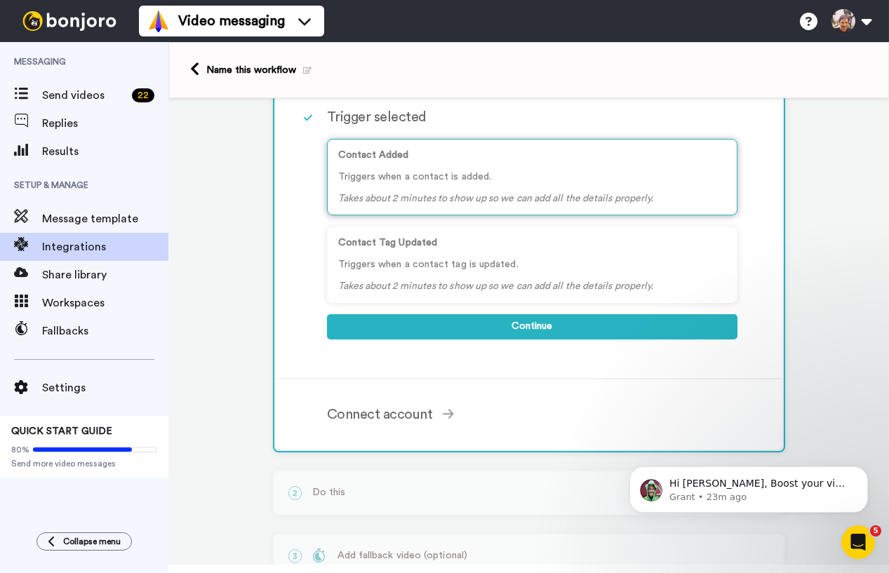
scroll to position [173, 0]
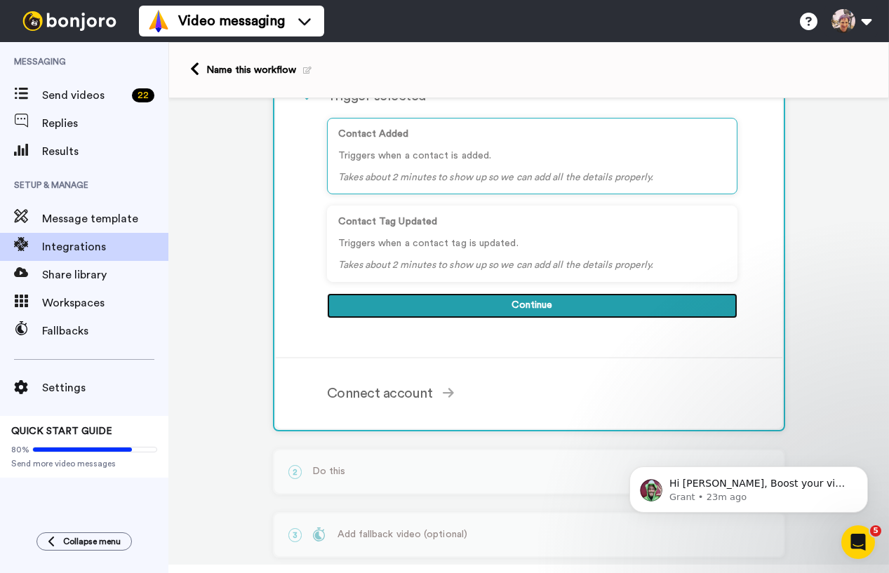
click at [509, 309] on button "Continue" at bounding box center [532, 305] width 410 height 25
